Goal: Use online tool/utility: Utilize a website feature to perform a specific function

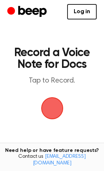
click at [60, 120] on main "Record a Voice Note for Docs Tap to Record. Tired of copying and pasting? Use t…" at bounding box center [52, 120] width 104 height 241
click at [56, 108] on span "button" at bounding box center [52, 108] width 28 height 28
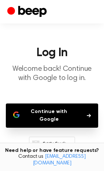
scroll to position [60, 0]
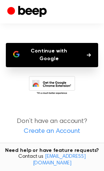
drag, startPoint x: 62, startPoint y: 59, endPoint x: 61, endPoint y: 53, distance: 5.2
click at [61, 53] on button "Continue with Google" at bounding box center [52, 55] width 93 height 24
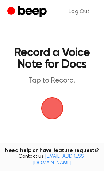
click at [43, 115] on span "button" at bounding box center [52, 107] width 29 height 29
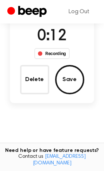
scroll to position [54, 0]
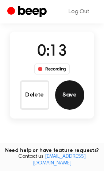
click at [69, 100] on button "Save" at bounding box center [69, 94] width 29 height 29
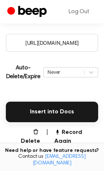
scroll to position [149, 0]
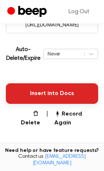
click at [75, 90] on button "Insert into Docs" at bounding box center [52, 93] width 93 height 21
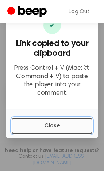
click at [62, 124] on button "Close" at bounding box center [52, 126] width 81 height 16
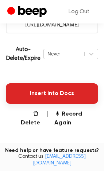
click at [80, 100] on button "Insert into Docs" at bounding box center [52, 93] width 93 height 21
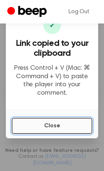
click at [67, 119] on button "Close" at bounding box center [52, 126] width 81 height 16
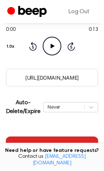
scroll to position [95, 0]
